Goal: Transaction & Acquisition: Obtain resource

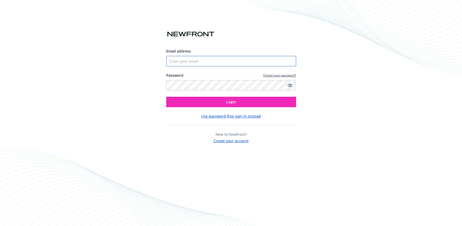
click at [193, 63] on input "Email address" at bounding box center [231, 61] width 130 height 10
type input "[EMAIL_ADDRESS][DOMAIN_NAME]"
click at [166, 97] on button "Login" at bounding box center [231, 102] width 130 height 10
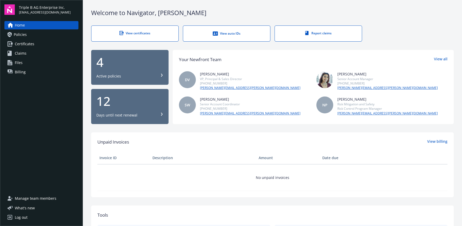
click at [30, 45] on span "Certificates" at bounding box center [24, 44] width 19 height 8
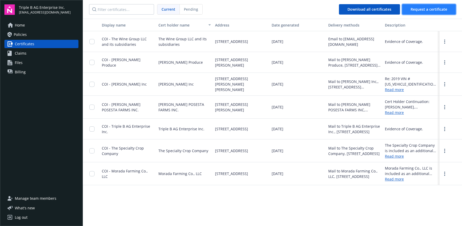
click at [420, 9] on span "Request a certificate" at bounding box center [429, 9] width 37 height 5
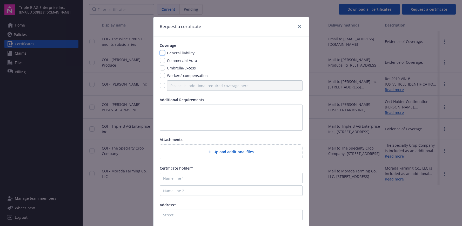
click at [162, 51] on input "checkbox" at bounding box center [162, 52] width 5 height 5
checkbox input "true"
click at [161, 59] on input "checkbox" at bounding box center [162, 60] width 5 height 5
checkbox input "true"
click at [160, 67] on input "checkbox" at bounding box center [162, 67] width 5 height 5
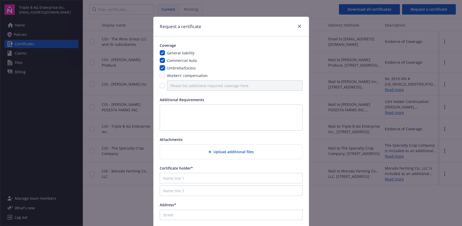
checkbox input "true"
click at [160, 73] on input "checkbox" at bounding box center [162, 75] width 5 height 5
checkbox input "true"
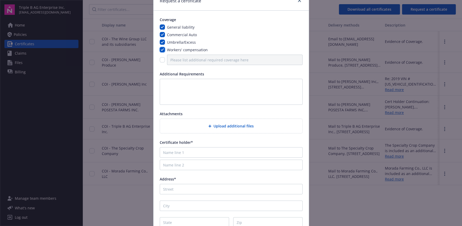
scroll to position [73, 0]
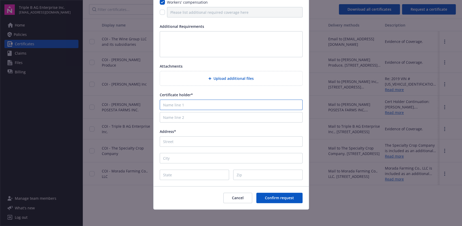
click at [164, 104] on input "Name line 1" at bounding box center [231, 104] width 143 height 10
click at [243, 197] on button "Cancel" at bounding box center [237, 197] width 29 height 10
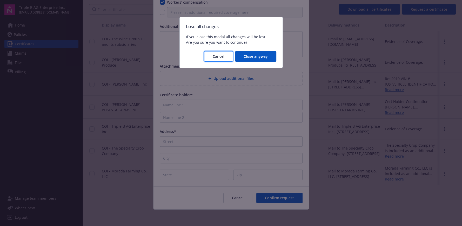
click at [225, 55] on button "Cancel" at bounding box center [218, 56] width 29 height 10
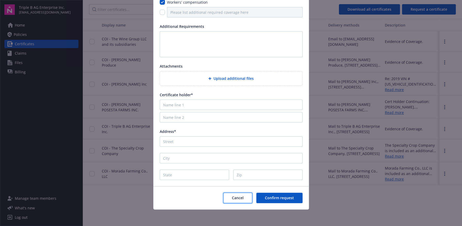
click at [238, 197] on span "Cancel" at bounding box center [238, 197] width 12 height 5
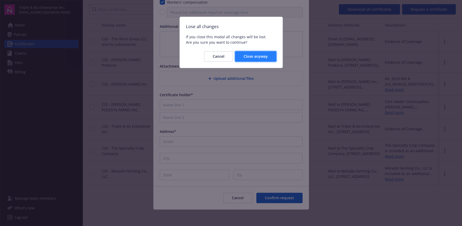
click at [256, 51] on button "Close anyway" at bounding box center [255, 56] width 41 height 10
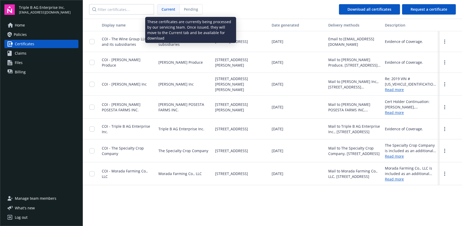
click at [189, 10] on span "Pending" at bounding box center [191, 8] width 14 height 5
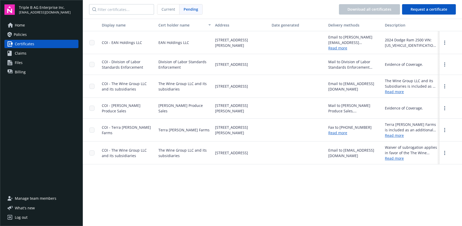
click at [224, 65] on span "1515 Clay St, Ste 1902, Oakland, CA, 94612" at bounding box center [231, 64] width 33 height 5
click at [201, 64] on span "Division of Labor Standards Enforcement" at bounding box center [184, 64] width 52 height 11
click at [118, 64] on div "COI - Division of Labor Standards Enforcement" at bounding box center [128, 64] width 52 height 11
click at [445, 65] on link "more" at bounding box center [445, 64] width 6 height 6
click at [432, 73] on link "Download" at bounding box center [431, 75] width 34 height 10
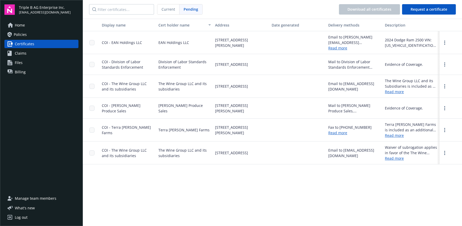
click at [26, 45] on span "Certificates" at bounding box center [24, 44] width 19 height 8
click at [418, 9] on span "Request a certificate" at bounding box center [429, 9] width 37 height 5
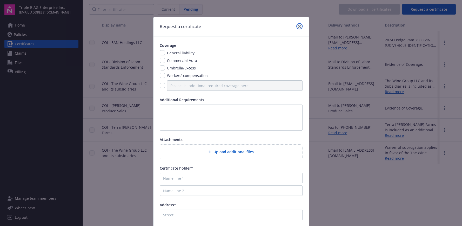
click at [298, 26] on icon "close" at bounding box center [299, 26] width 3 height 3
